Goal: Task Accomplishment & Management: Manage account settings

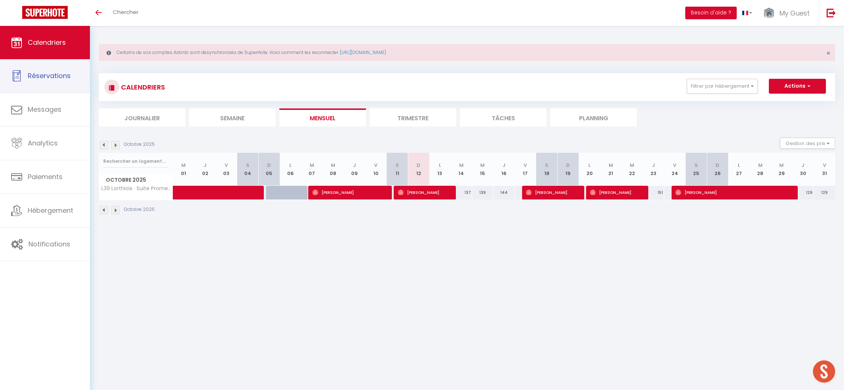
scroll to position [26, 0]
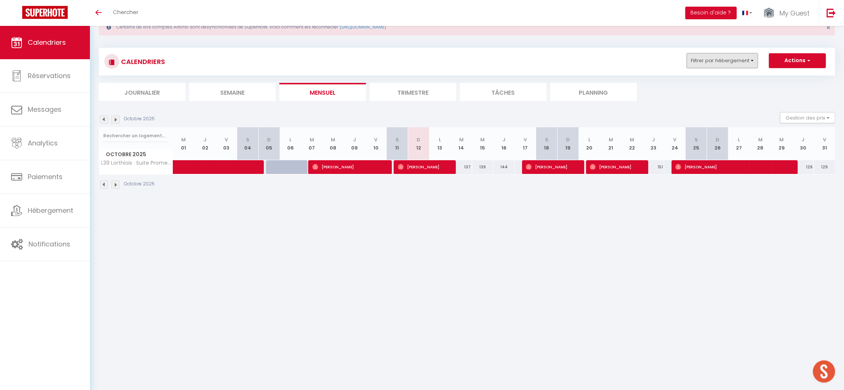
click at [742, 63] on button "Filtrer par hébergement" at bounding box center [722, 60] width 71 height 15
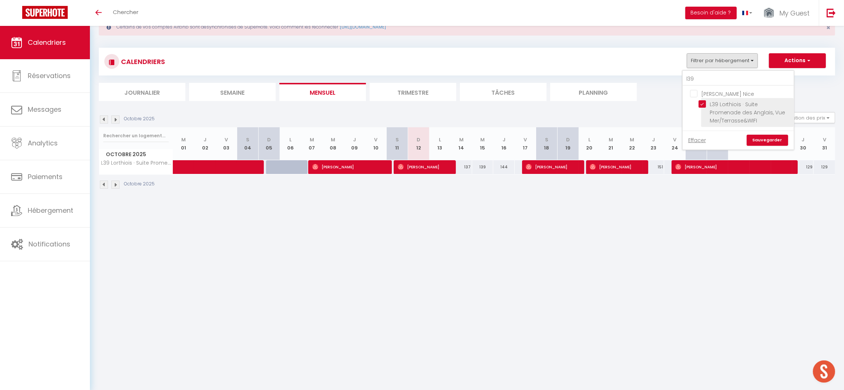
click at [702, 101] on input "L39 Lorthiois · Suite Promenade des Anglais, Vue Mer/Terrasse&WIFI" at bounding box center [745, 103] width 93 height 7
checkbox input "false"
click at [700, 75] on input "l39" at bounding box center [738, 79] width 111 height 13
type input "l3"
checkbox input "false"
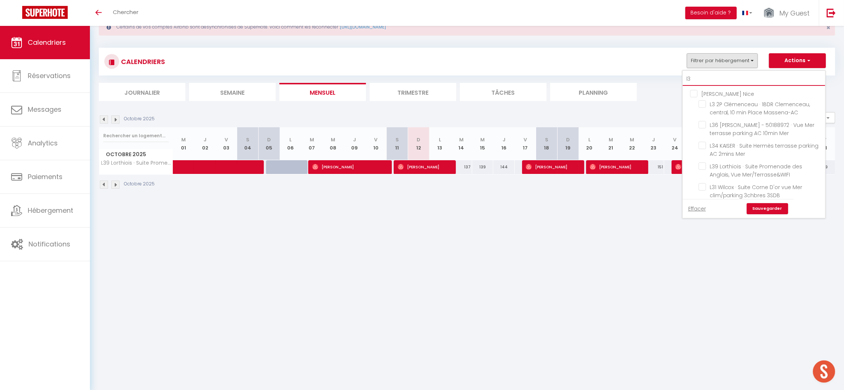
type input "l"
checkbox input "false"
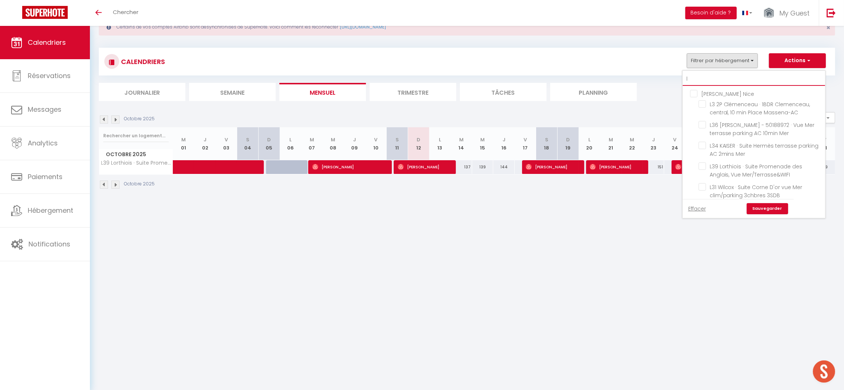
checkbox input "false"
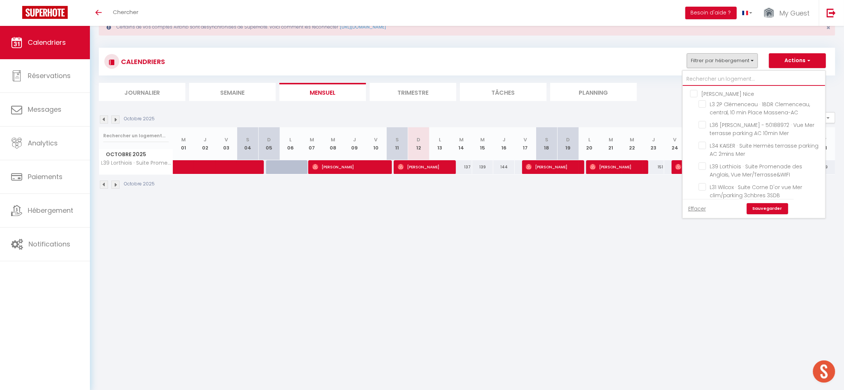
checkbox input "false"
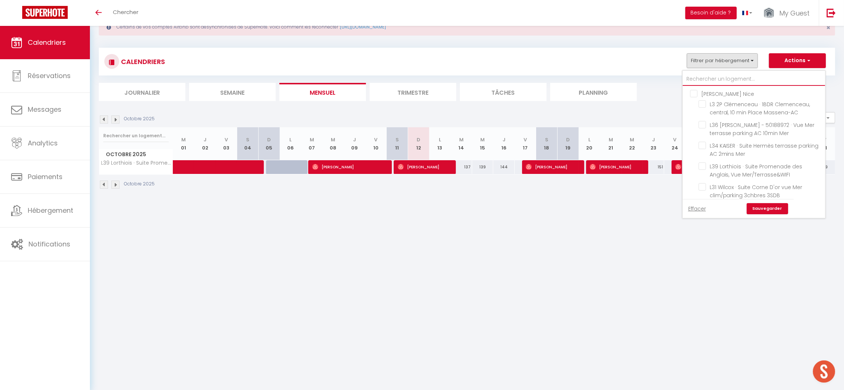
checkbox input "false"
type input "#1"
click at [712, 136] on input "#1 [PERSON_NAME] · Studio [PERSON_NAME][GEOGRAPHIC_DATA]" at bounding box center [761, 132] width 124 height 7
checkbox input "true"
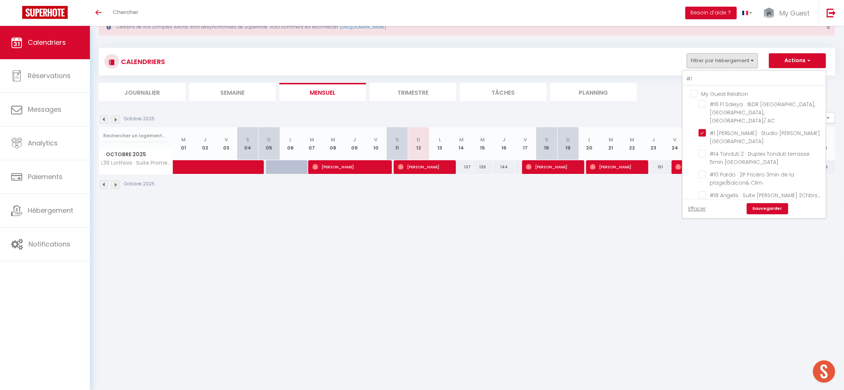
click at [765, 211] on link "Sauvegarder" at bounding box center [767, 208] width 41 height 11
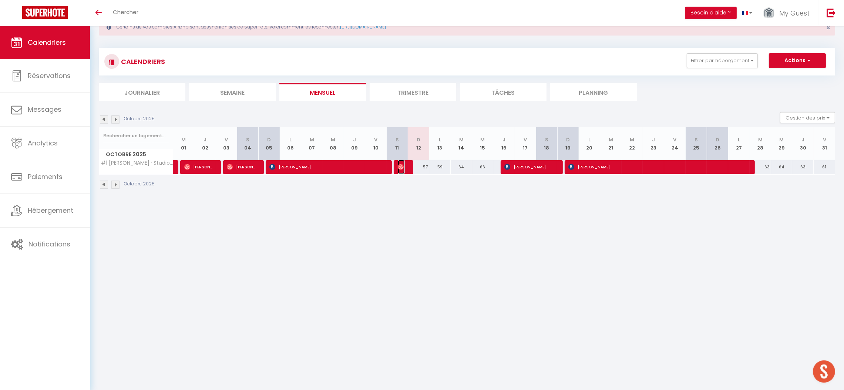
click at [402, 168] on img at bounding box center [401, 167] width 6 height 6
select select "OK"
select select "0"
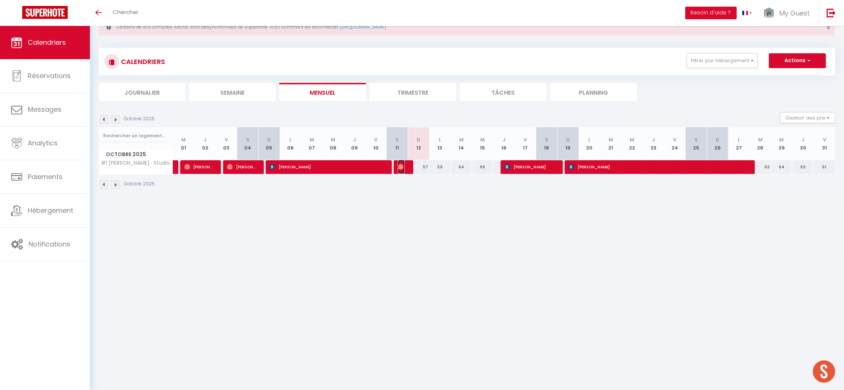
select select "1"
select select
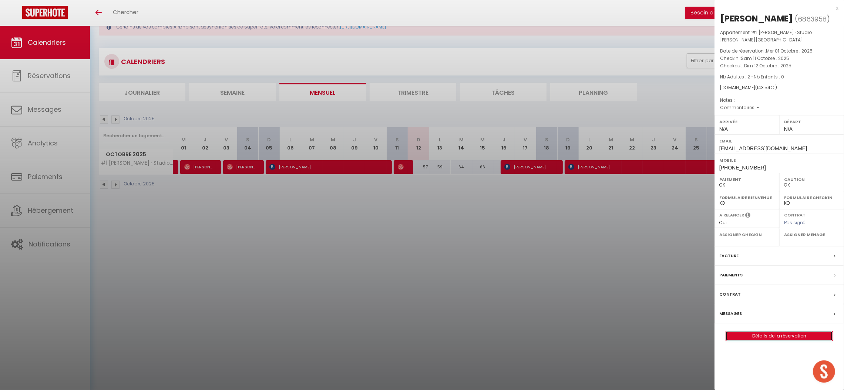
click at [759, 336] on link "Détails de la réservation" at bounding box center [779, 336] width 107 height 10
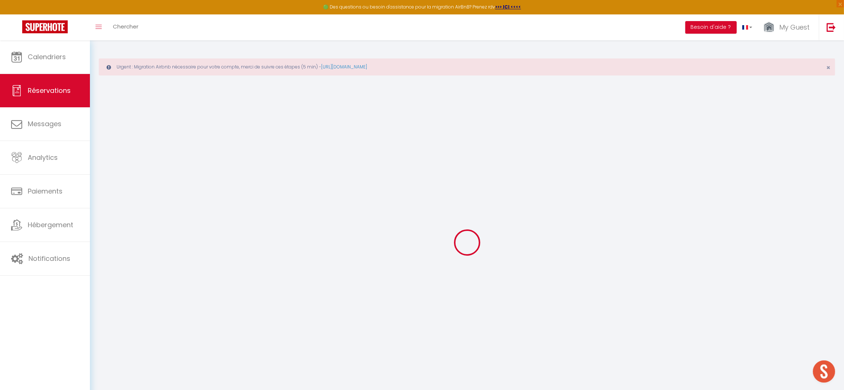
select select
checkbox input "false"
select select
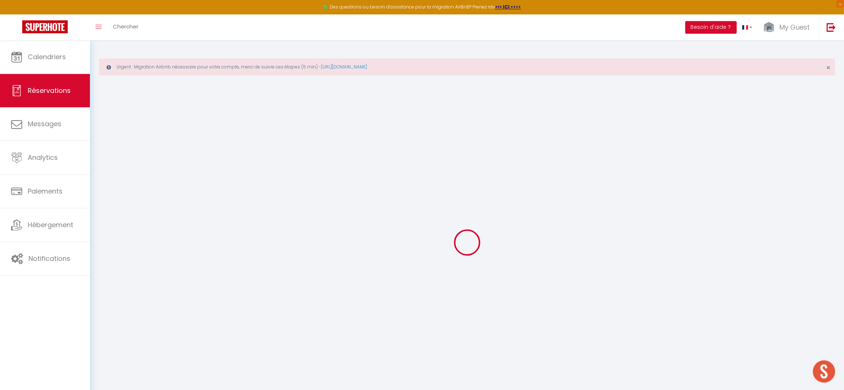
select select
checkbox input "false"
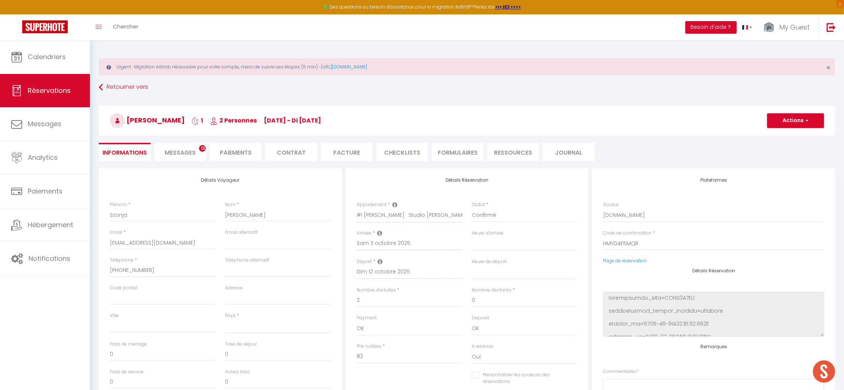
select select
type input "55"
type input "6.54"
select select
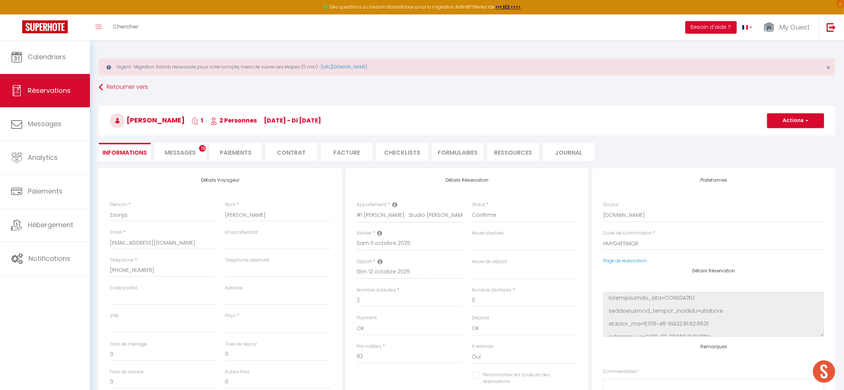
checkbox input "false"
select select
checkbox input "false"
select select
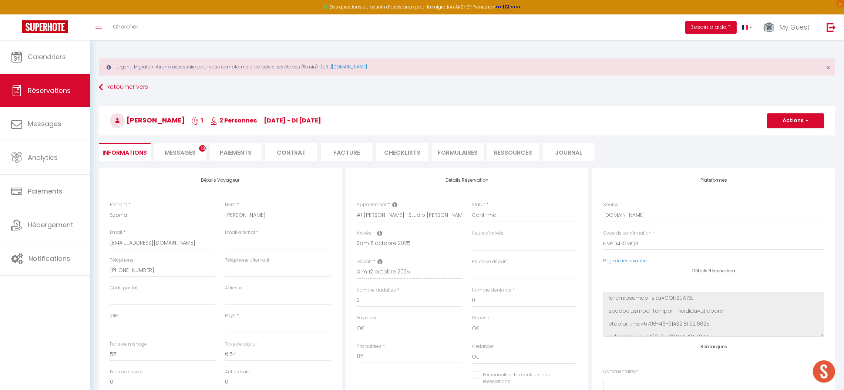
click at [170, 149] on span "Messages" at bounding box center [180, 152] width 31 height 9
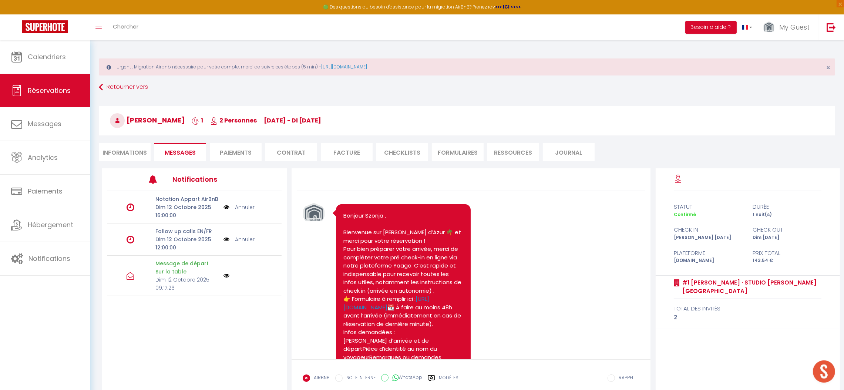
click at [244, 205] on link "Annuler" at bounding box center [245, 207] width 20 height 8
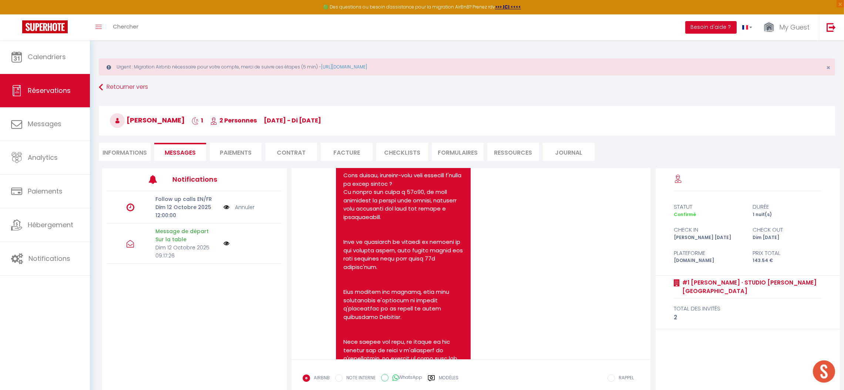
scroll to position [2184, 0]
